Goal: Task Accomplishment & Management: Use online tool/utility

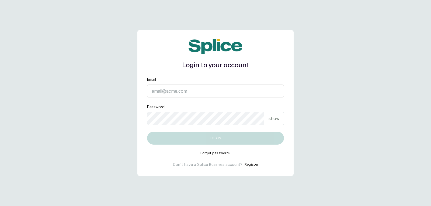
click at [263, 90] on input "Email" at bounding box center [215, 90] width 137 height 13
type input "[EMAIL_ADDRESS][DOMAIN_NAME]"
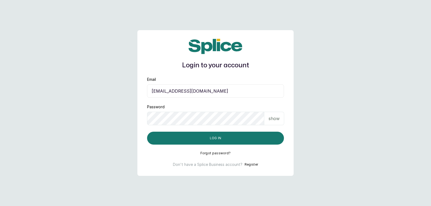
click at [273, 117] on p "show" at bounding box center [273, 118] width 11 height 6
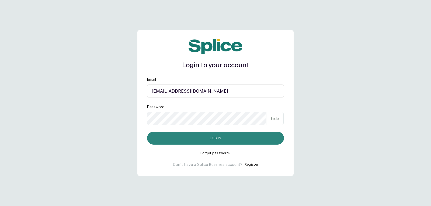
click at [271, 141] on button "Log in" at bounding box center [215, 138] width 137 height 13
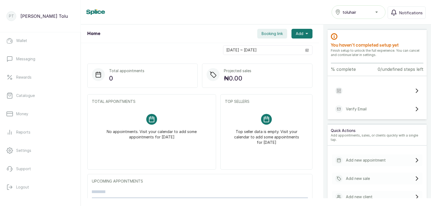
scroll to position [95, 0]
click at [19, 90] on link "Catalogue" at bounding box center [40, 94] width 72 height 15
